Goal: Find specific page/section: Find specific page/section

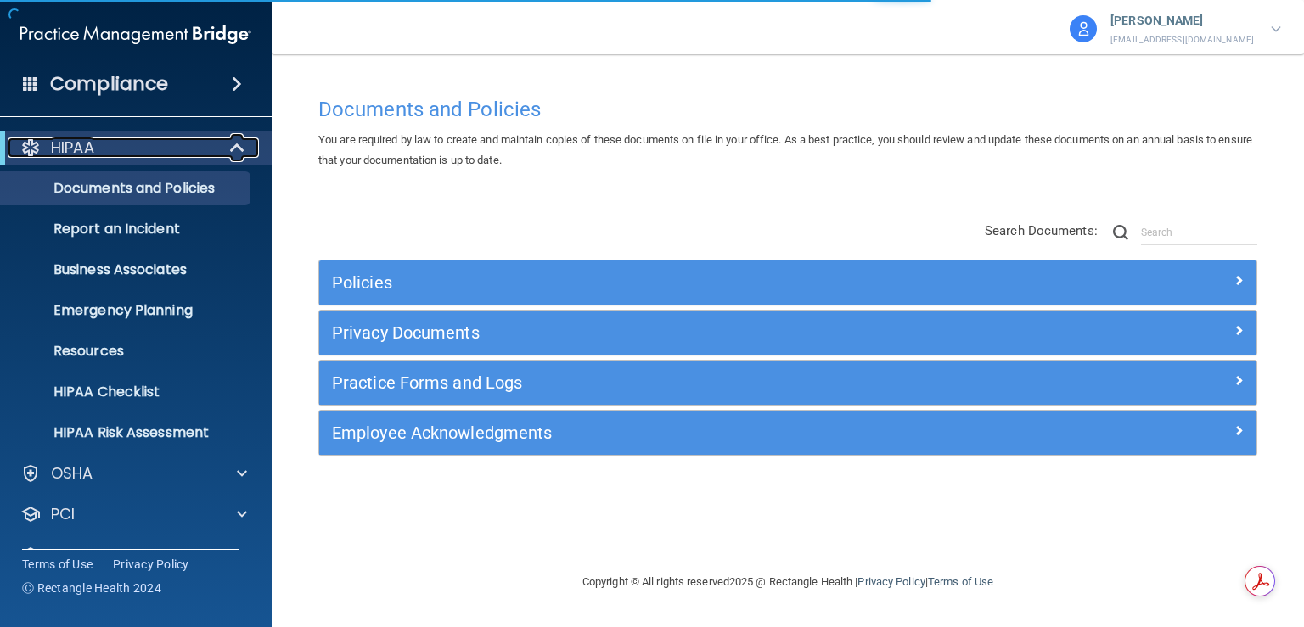
click at [241, 145] on span at bounding box center [239, 148] width 14 height 20
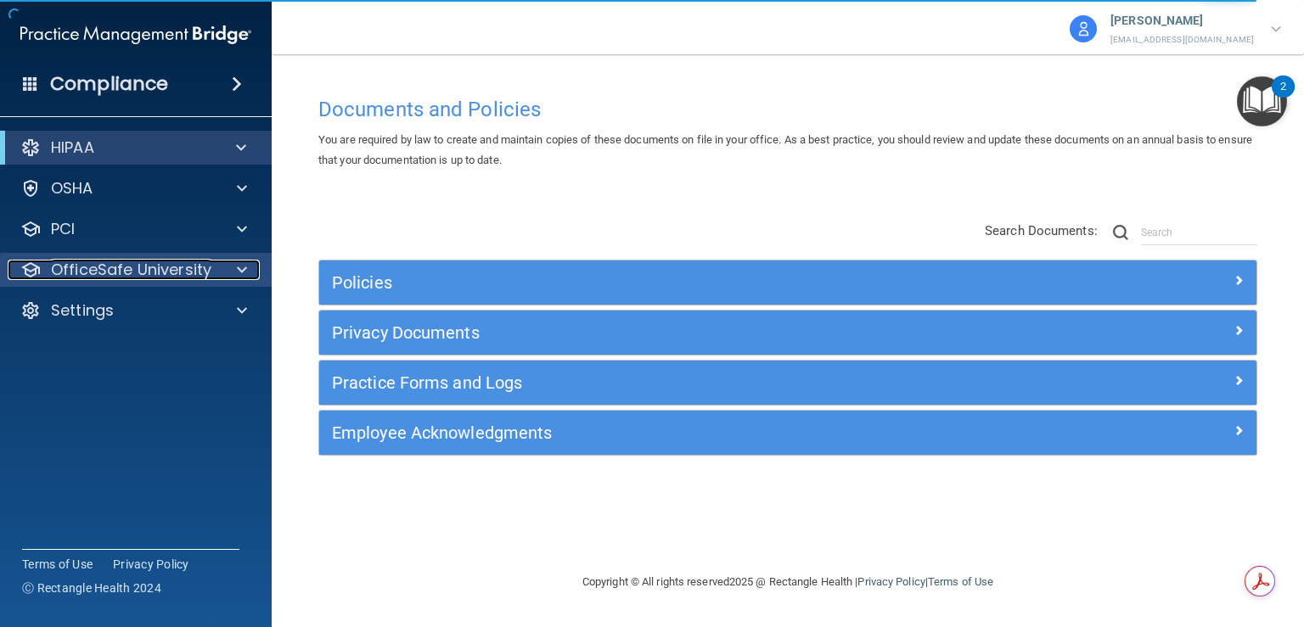
click at [180, 261] on p "OfficeSafe University" at bounding box center [131, 270] width 160 height 20
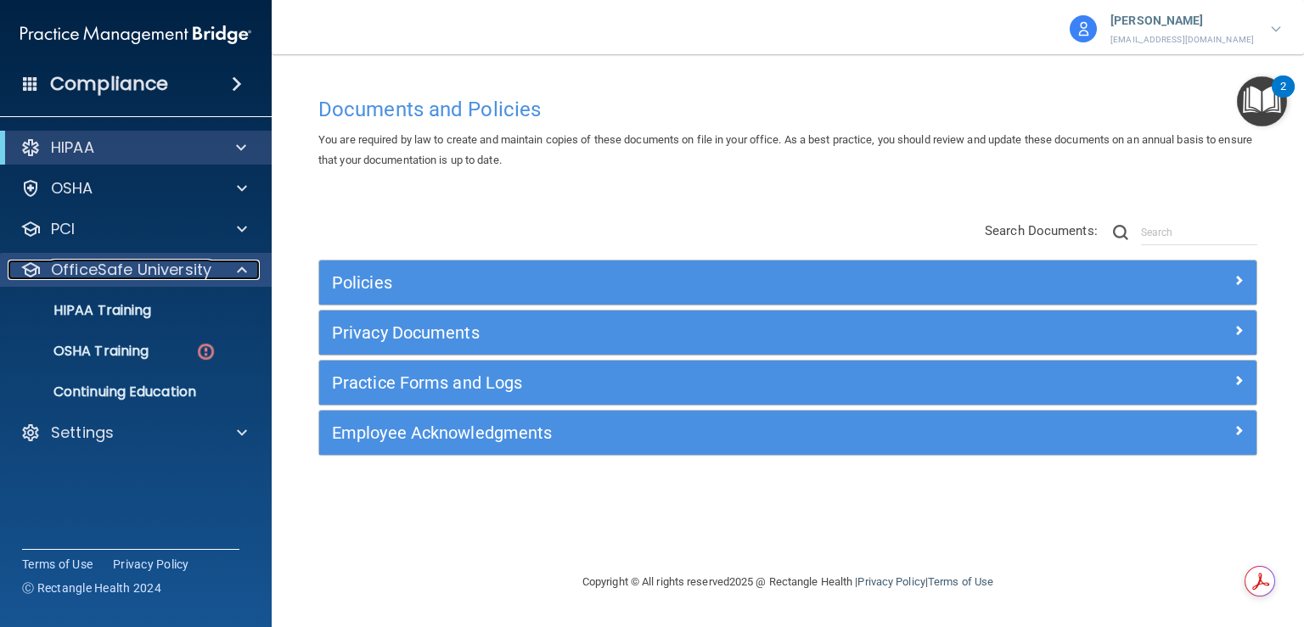
click at [180, 262] on p "OfficeSafe University" at bounding box center [131, 270] width 160 height 20
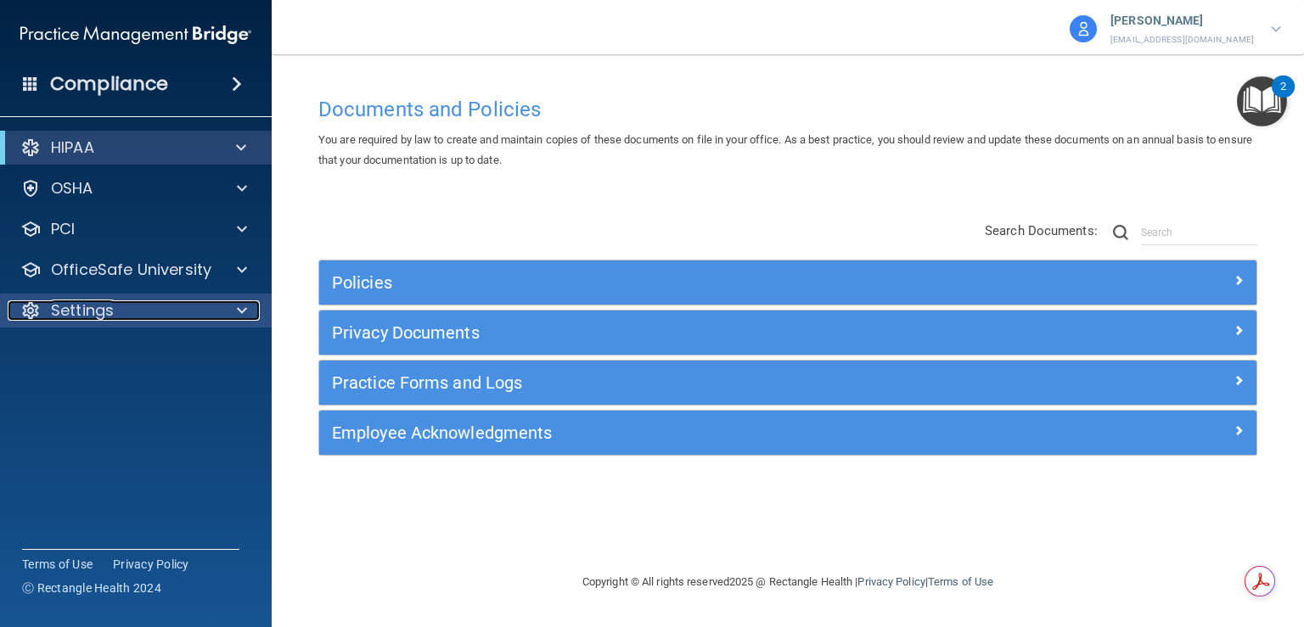
click at [250, 320] on div at bounding box center [239, 310] width 42 height 20
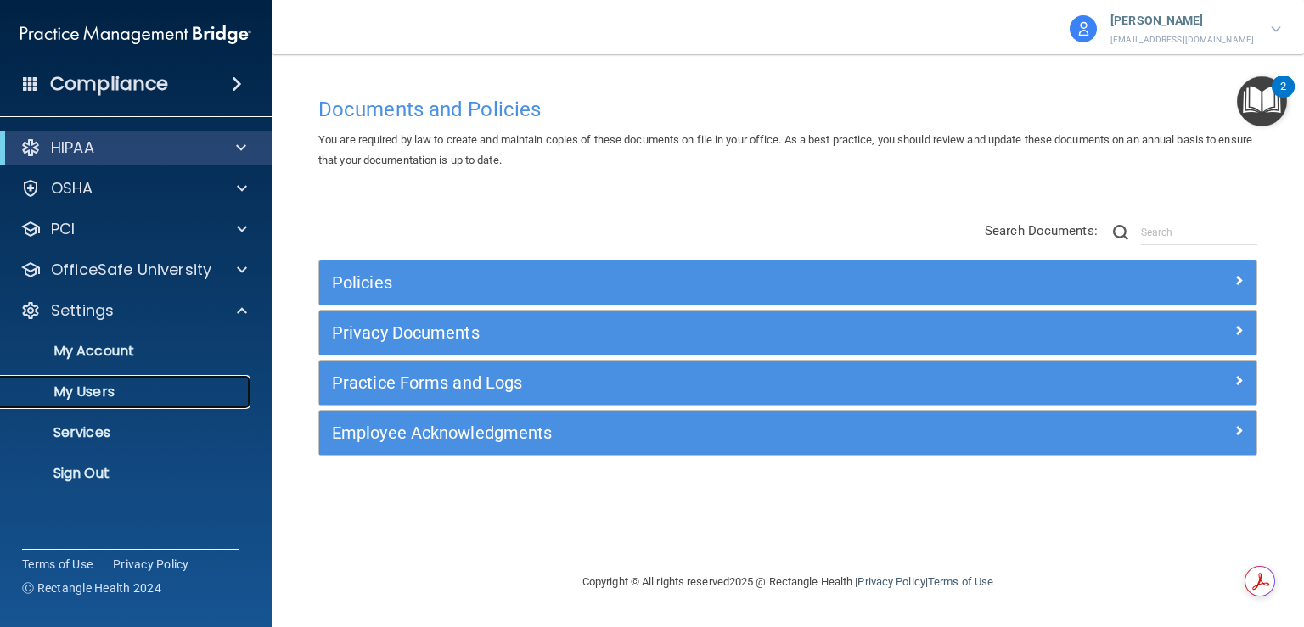
click at [92, 388] on p "My Users" at bounding box center [127, 392] width 232 height 17
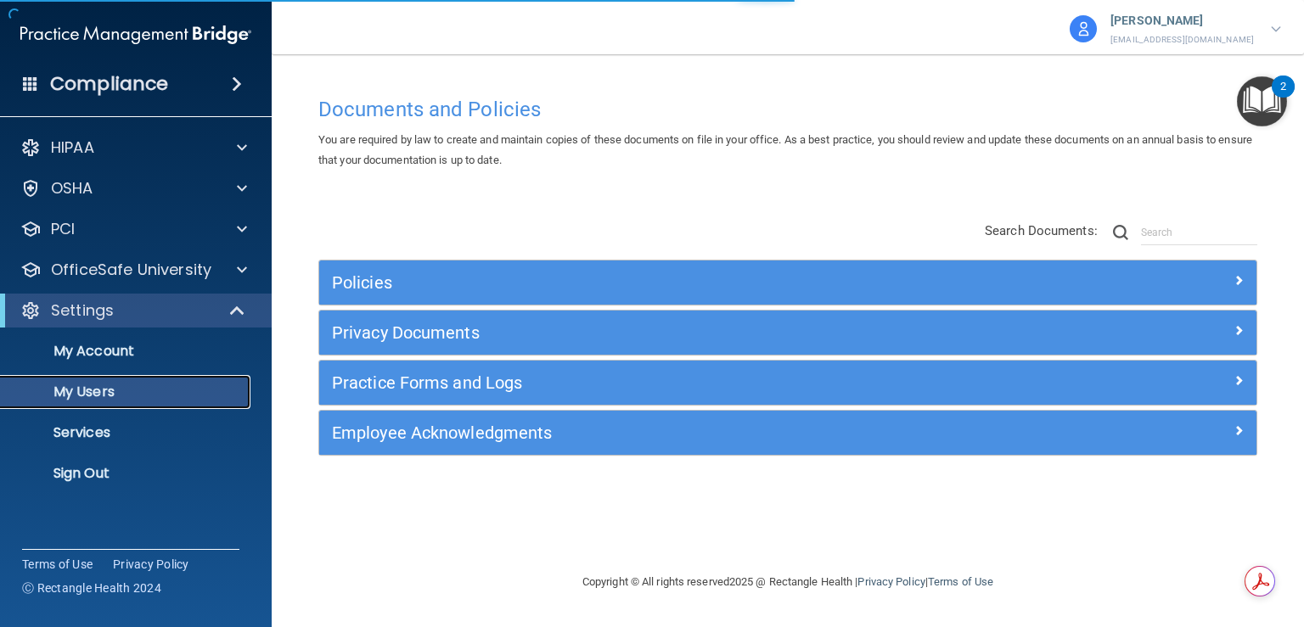
select select "20"
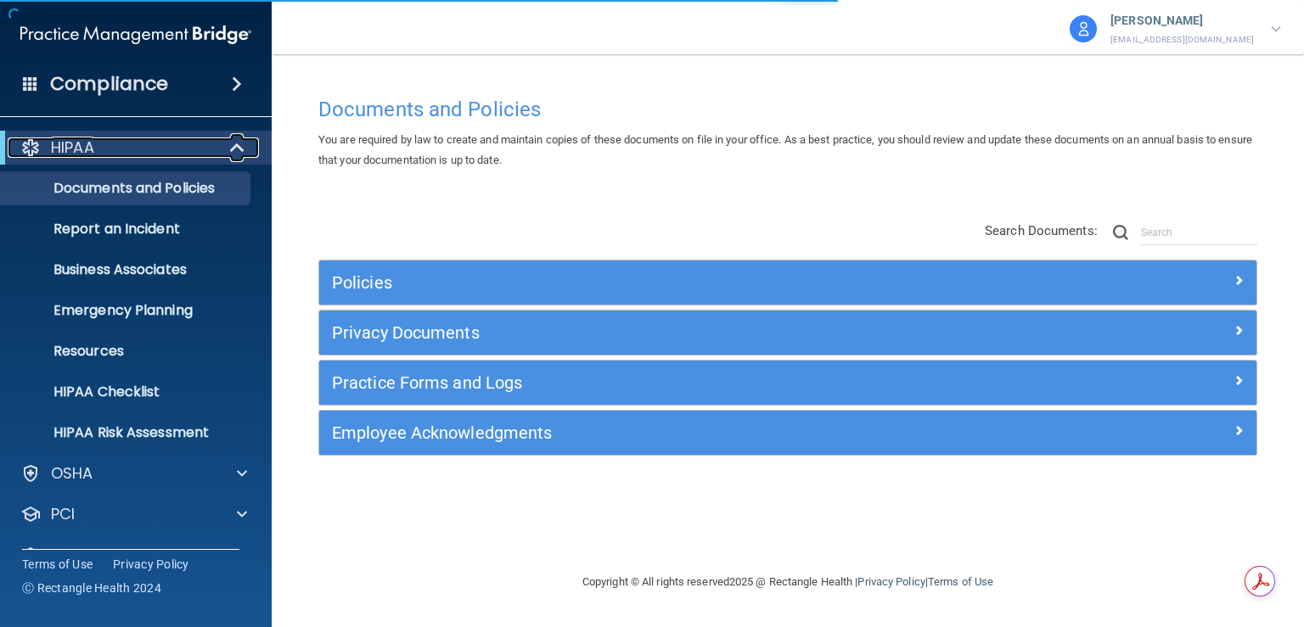
click at [245, 138] on span at bounding box center [239, 148] width 14 height 20
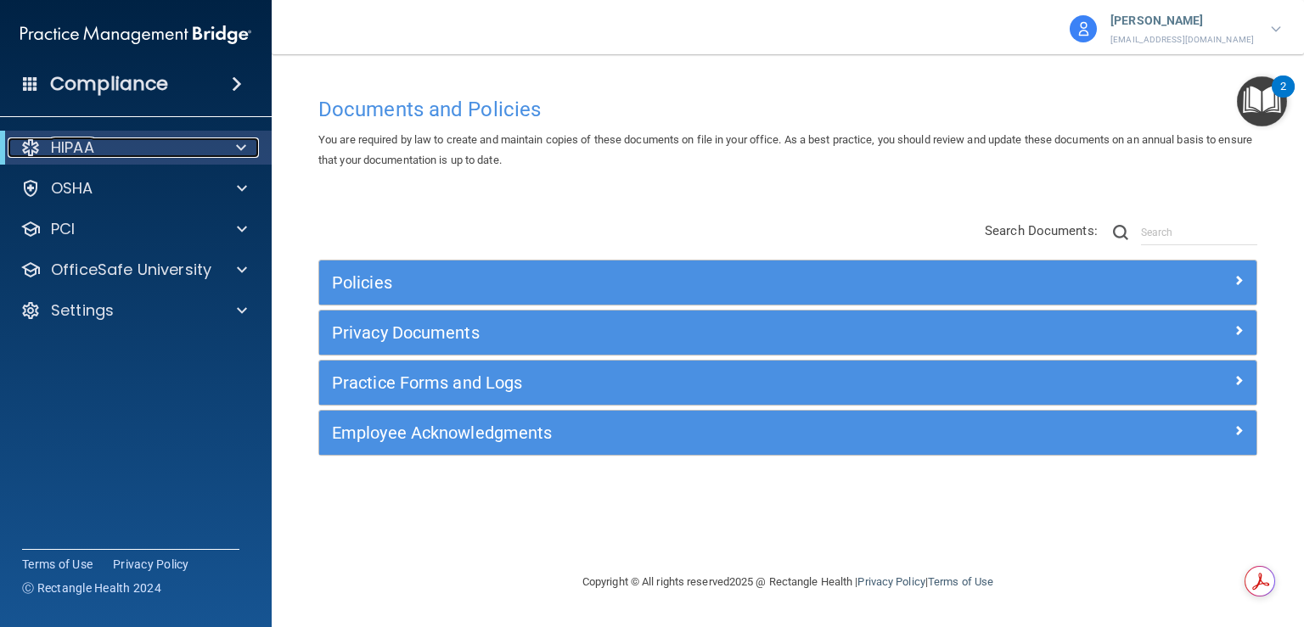
click at [230, 143] on div at bounding box center [238, 148] width 42 height 20
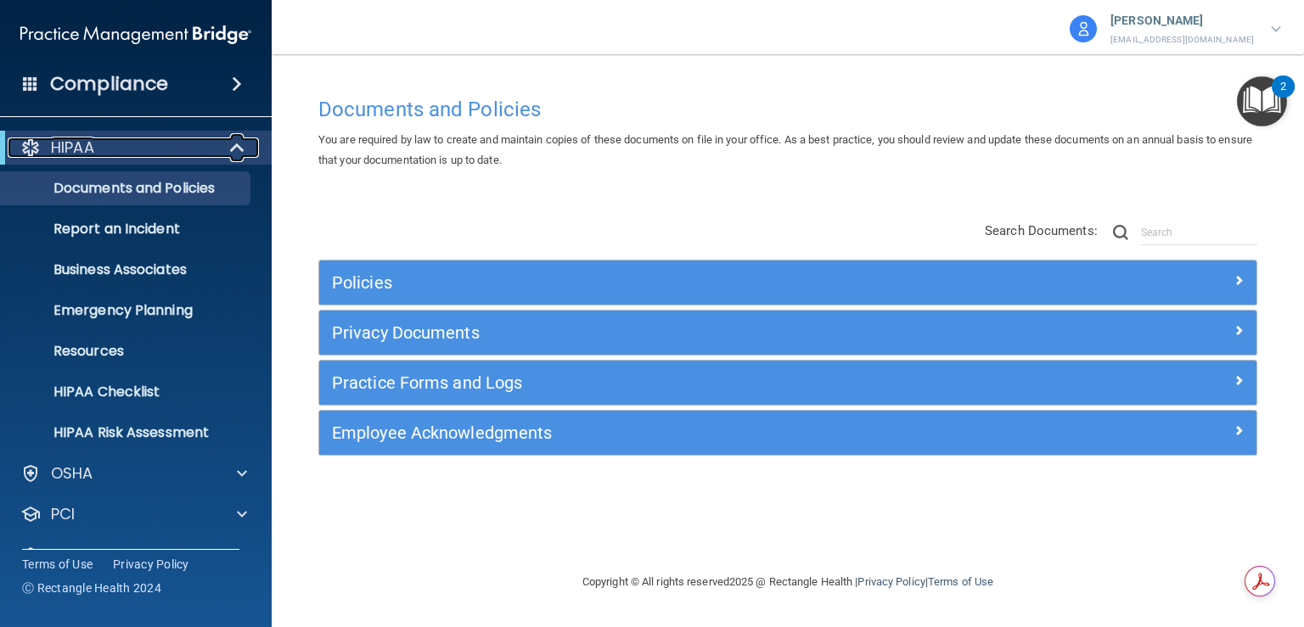
click at [232, 143] on span at bounding box center [239, 148] width 14 height 20
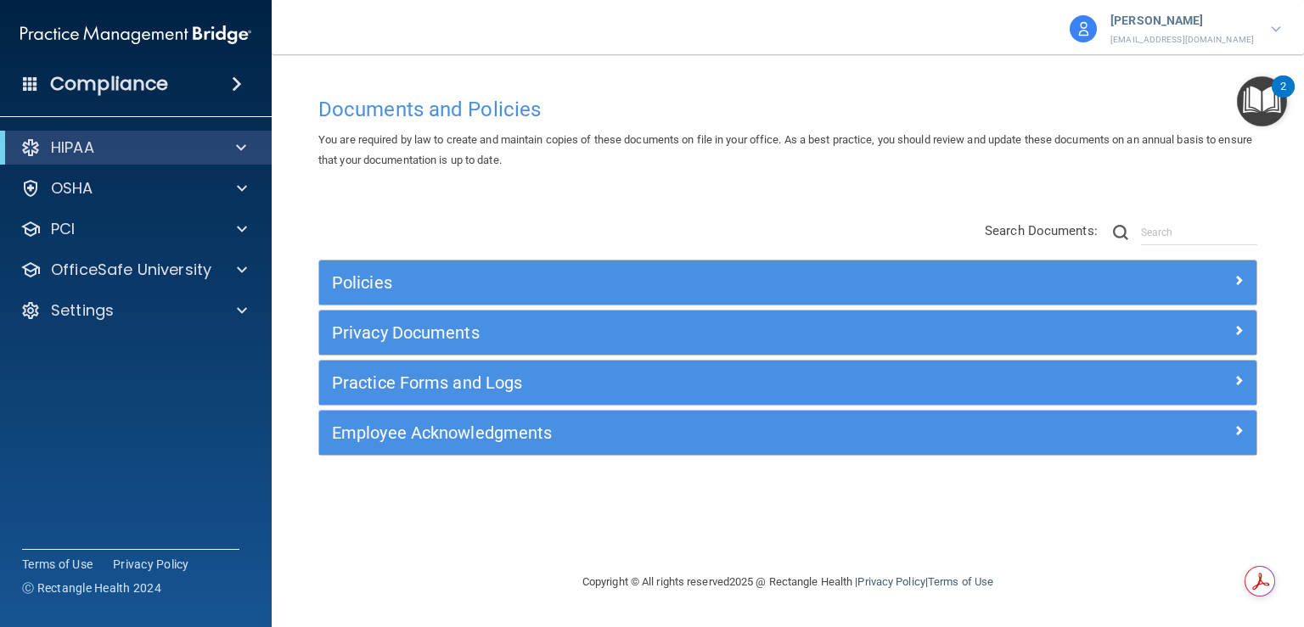
click at [235, 82] on span at bounding box center [237, 84] width 10 height 20
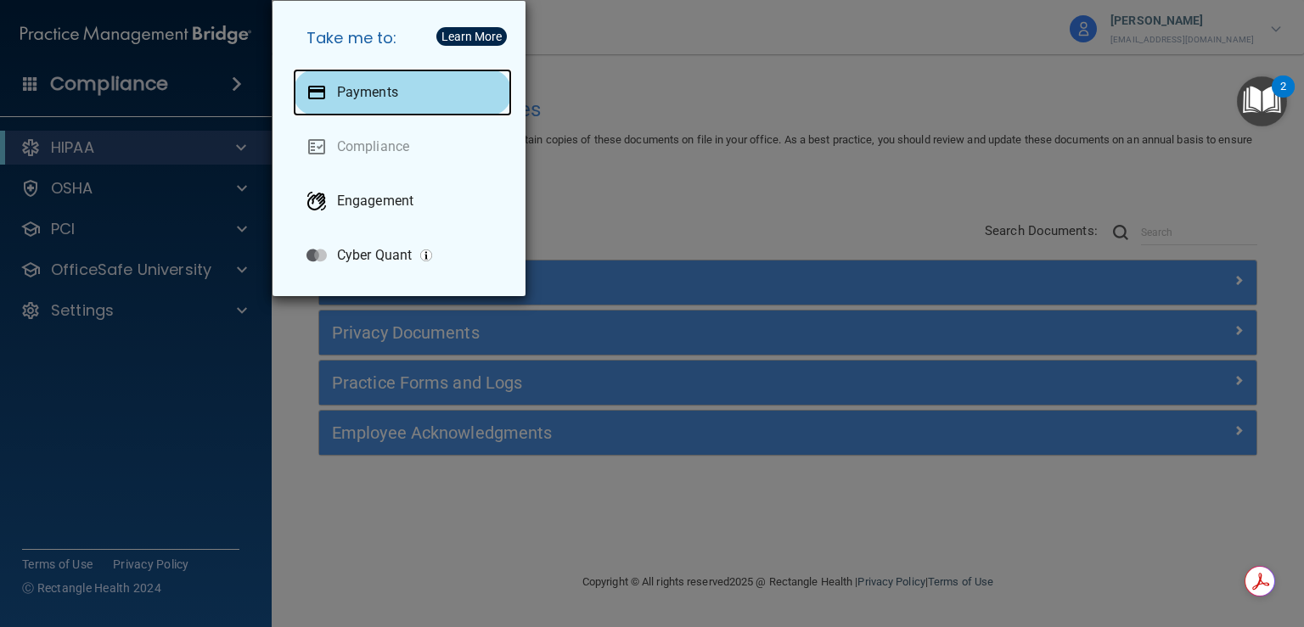
click at [367, 91] on p "Payments" at bounding box center [367, 92] width 61 height 17
